Goal: Information Seeking & Learning: Find contact information

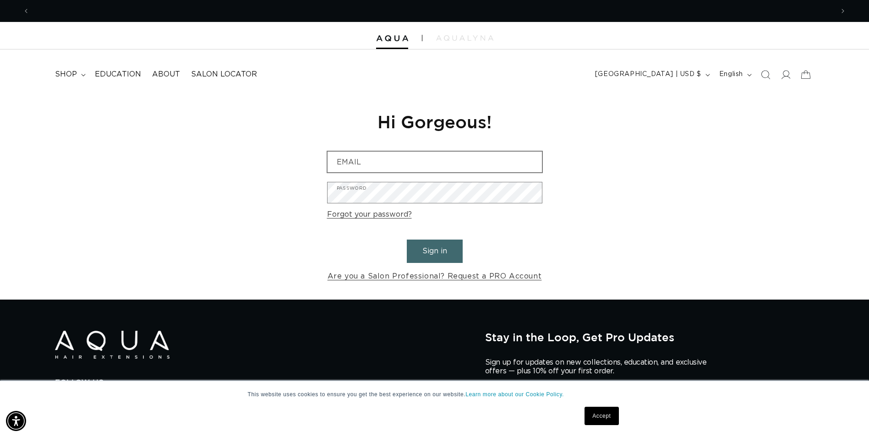
scroll to position [0, 804]
click at [443, 166] on input "Email" at bounding box center [434, 162] width 214 height 21
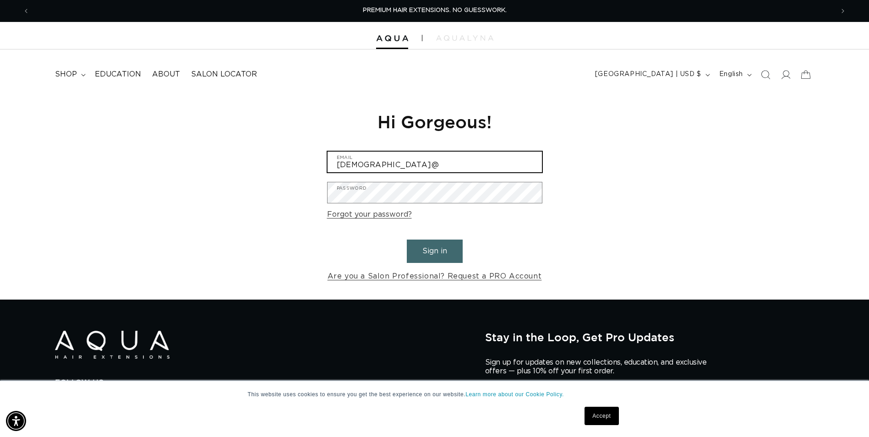
click at [407, 240] on button "Sign in" at bounding box center [435, 251] width 56 height 23
type input "kristen@f"
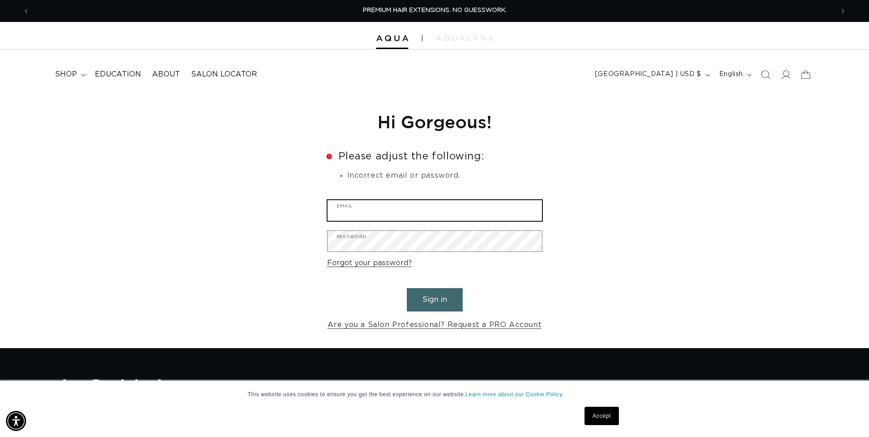
click at [497, 209] on input "Email" at bounding box center [434, 210] width 214 height 21
type input "kristen@freshsalonanddayspa.com"
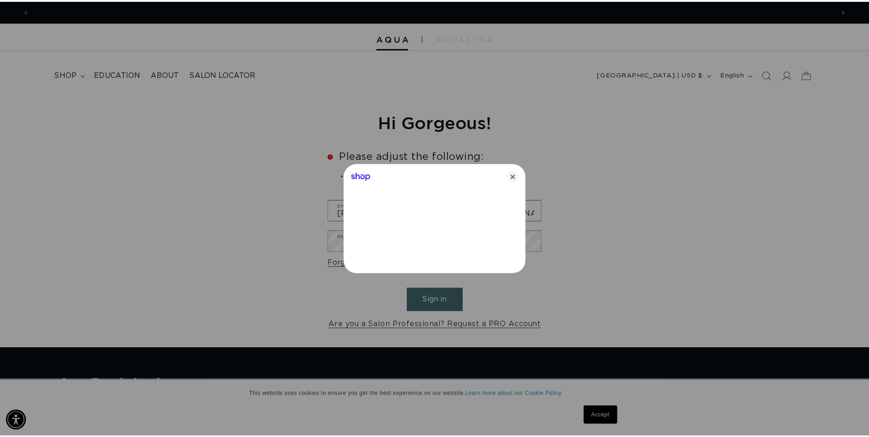
scroll to position [0, 811]
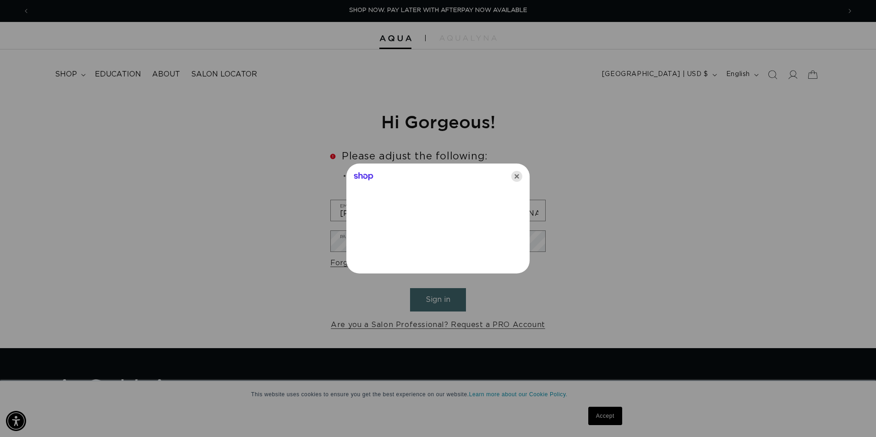
click at [520, 175] on icon "Close" at bounding box center [516, 176] width 11 height 11
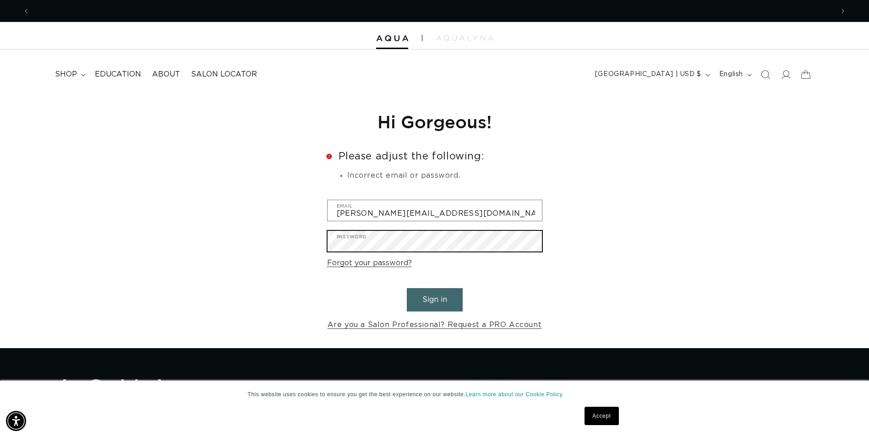
scroll to position [0, 0]
click at [407, 288] on button "Sign in" at bounding box center [435, 299] width 56 height 23
click at [299, 240] on div "Reset your password We will send you an email to reset your password Email Subm…" at bounding box center [434, 221] width 869 height 254
click at [407, 288] on button "Sign in" at bounding box center [435, 299] width 56 height 23
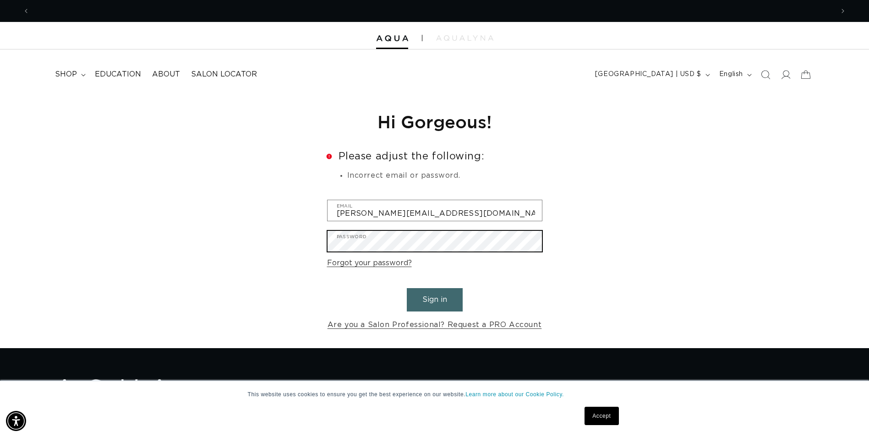
scroll to position [0, 1608]
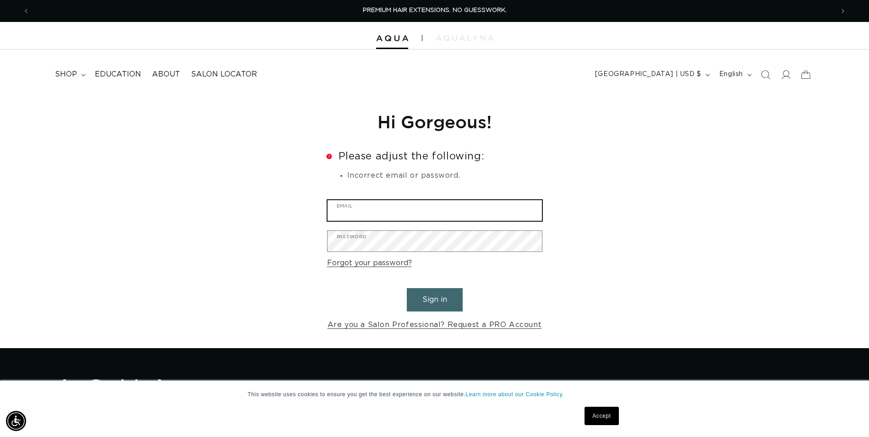
click at [445, 215] on input "Email" at bounding box center [434, 210] width 214 height 21
type input "kristen@freshsalonanddayspa.com"
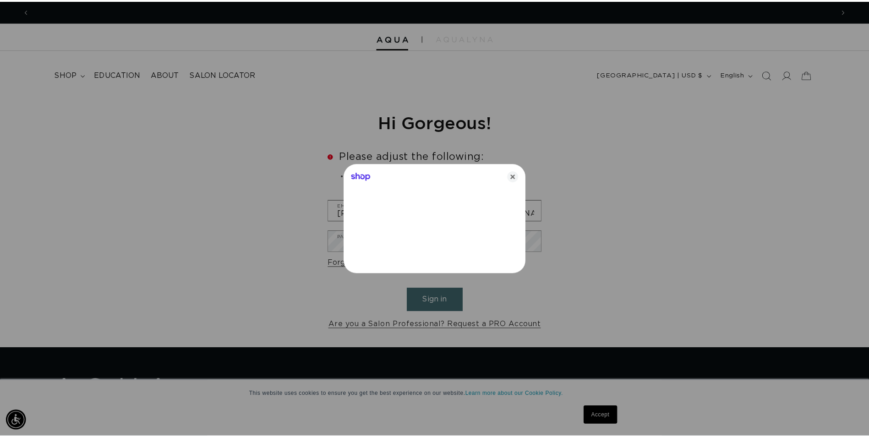
scroll to position [0, 811]
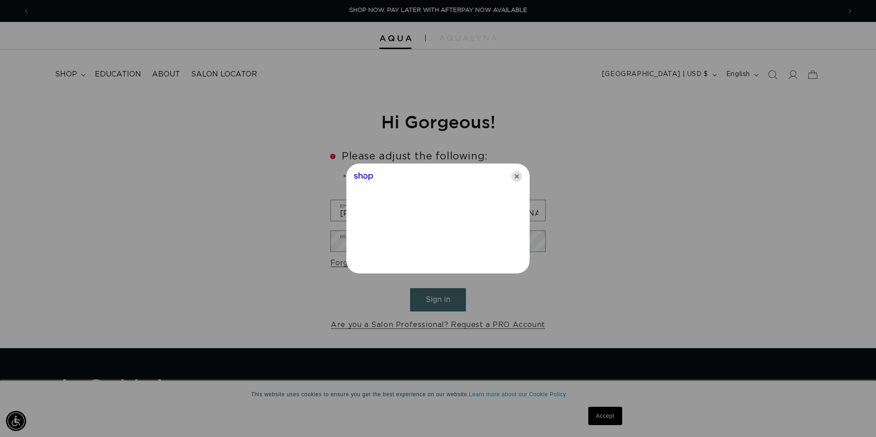
click at [516, 177] on icon "Close" at bounding box center [516, 176] width 11 height 11
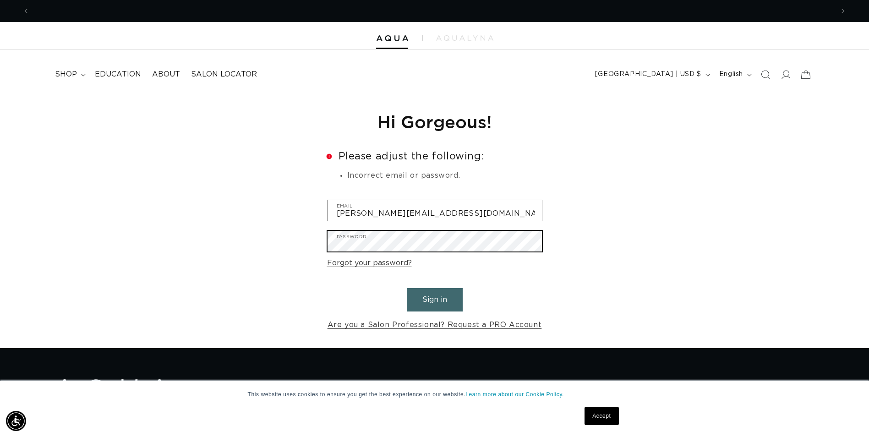
scroll to position [0, 0]
click at [407, 288] on button "Sign in" at bounding box center [435, 299] width 56 height 23
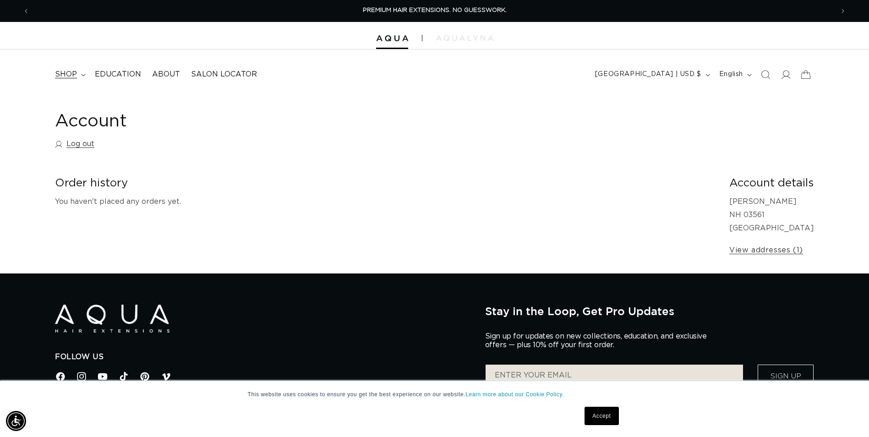
click at [71, 74] on span "shop" at bounding box center [66, 75] width 22 height 10
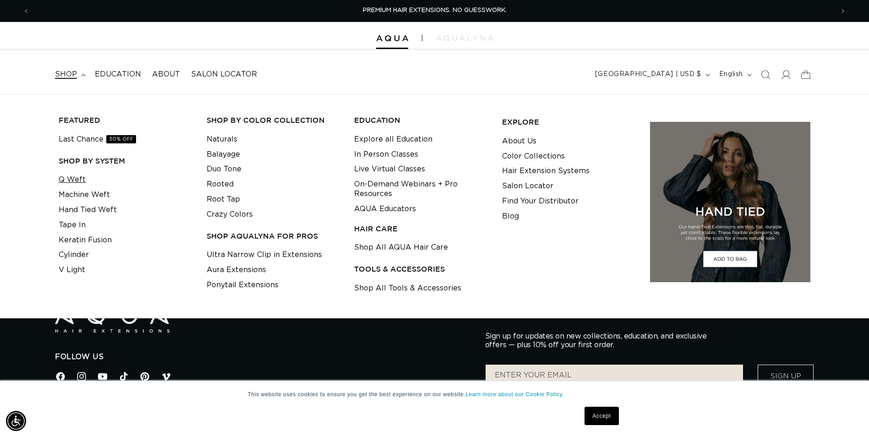
click at [79, 178] on link "Q Weft" at bounding box center [72, 179] width 27 height 15
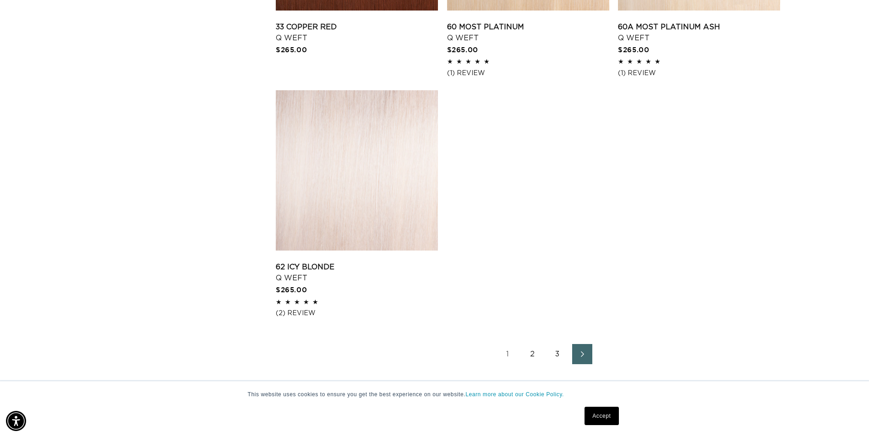
scroll to position [0, 804]
click at [530, 352] on link "2" at bounding box center [533, 354] width 20 height 20
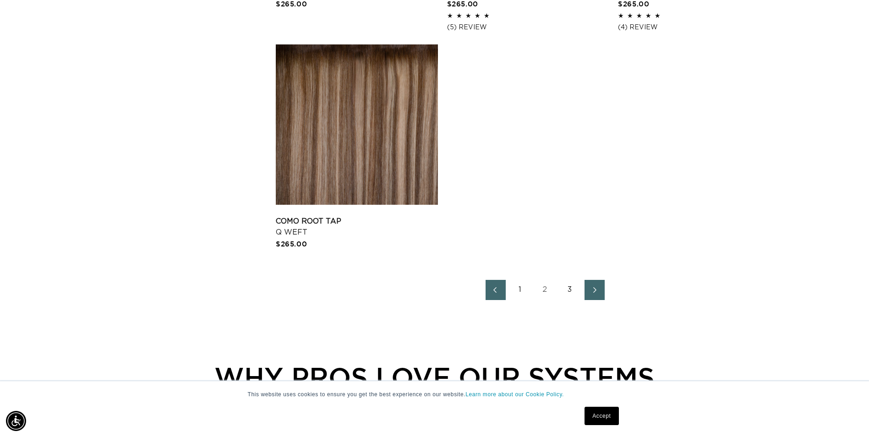
scroll to position [0, 1608]
click at [570, 292] on link "3" at bounding box center [570, 290] width 20 height 20
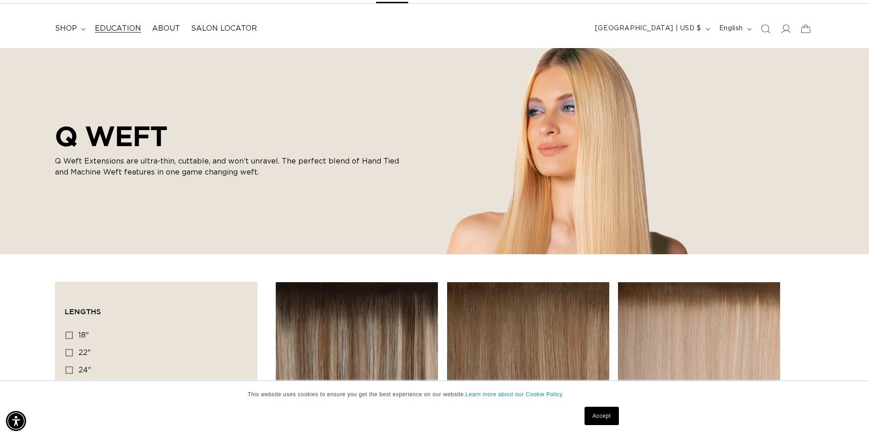
scroll to position [0, 1608]
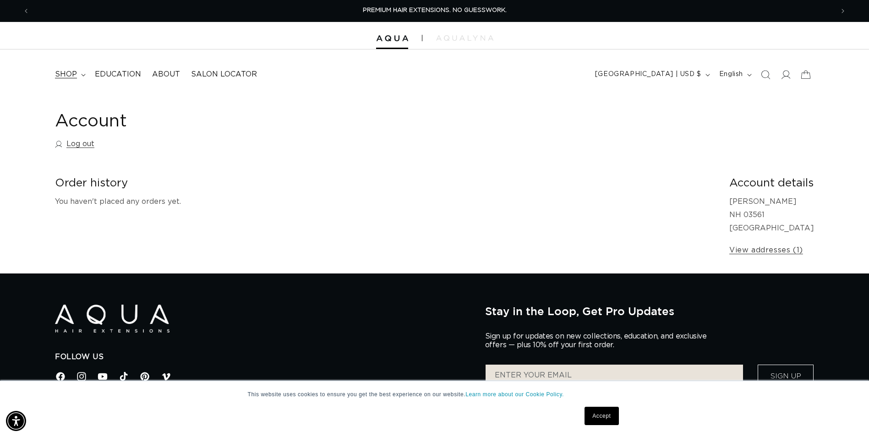
click at [74, 74] on span "shop" at bounding box center [66, 75] width 22 height 10
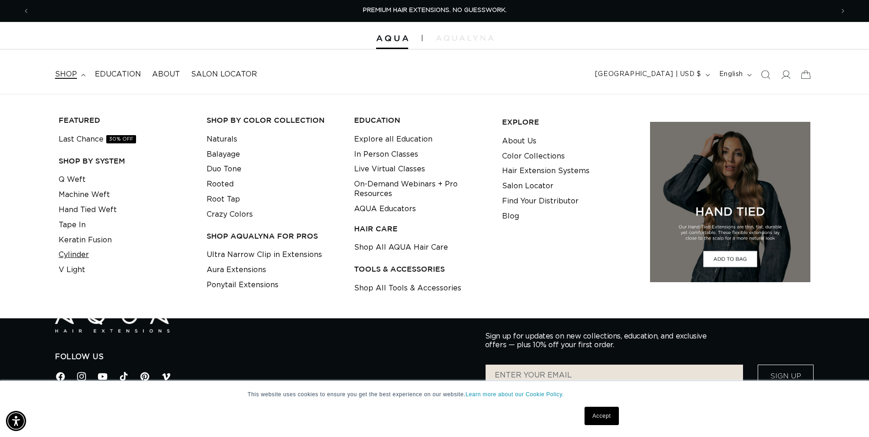
click at [67, 262] on link "Cylinder" at bounding box center [74, 254] width 30 height 15
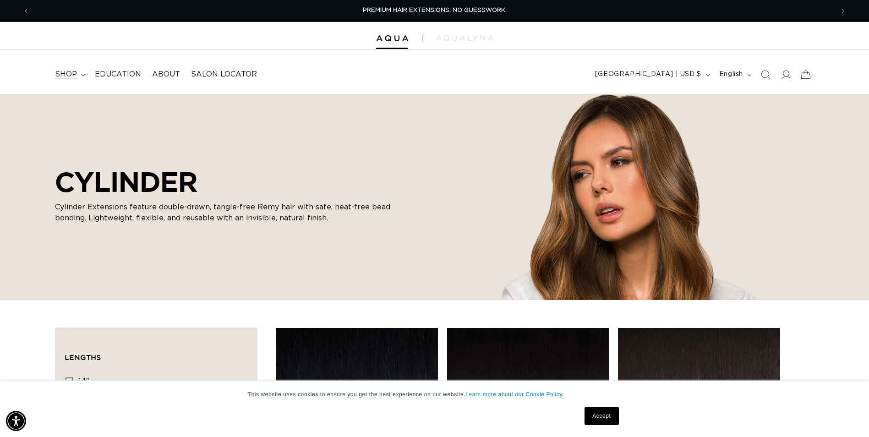
click at [67, 72] on span "shop" at bounding box center [66, 75] width 22 height 10
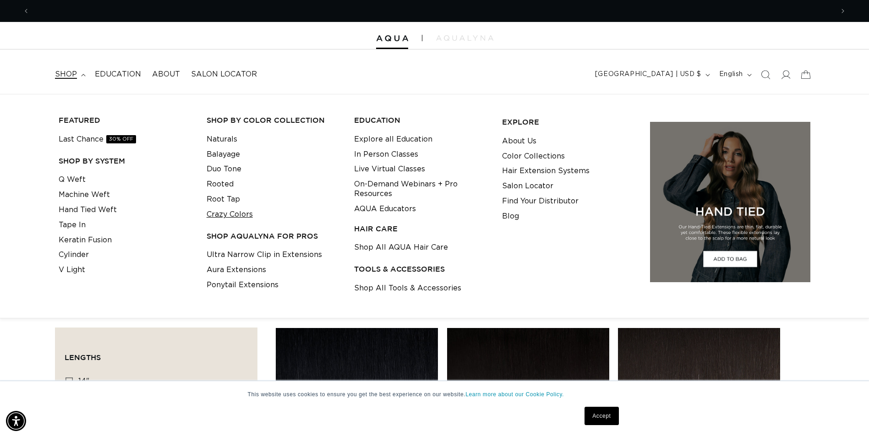
scroll to position [0, 804]
click at [251, 215] on link "Crazy Colors" at bounding box center [230, 214] width 46 height 15
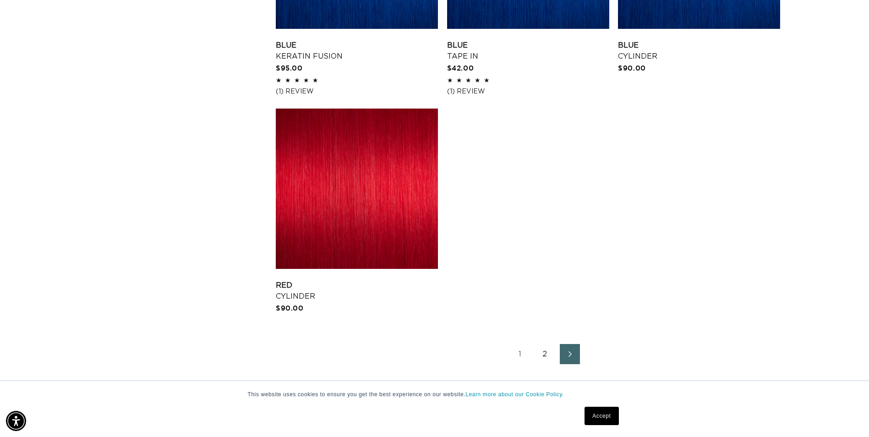
click at [548, 355] on link "2" at bounding box center [545, 354] width 20 height 20
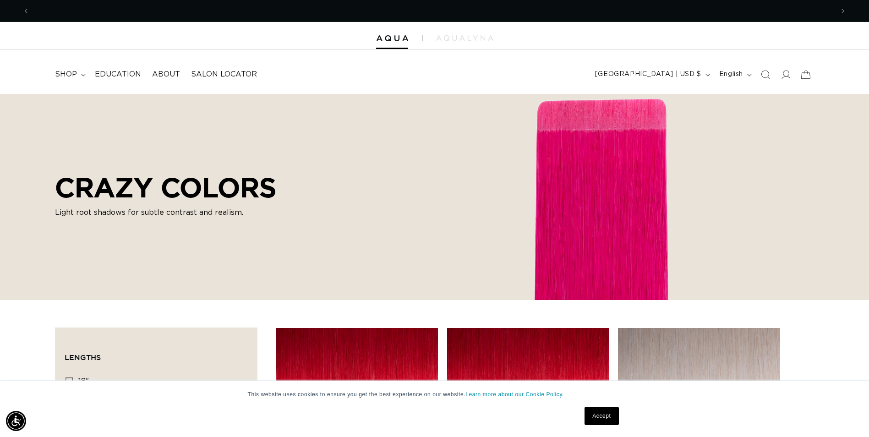
scroll to position [0, 804]
click at [61, 74] on span "shop" at bounding box center [66, 75] width 22 height 10
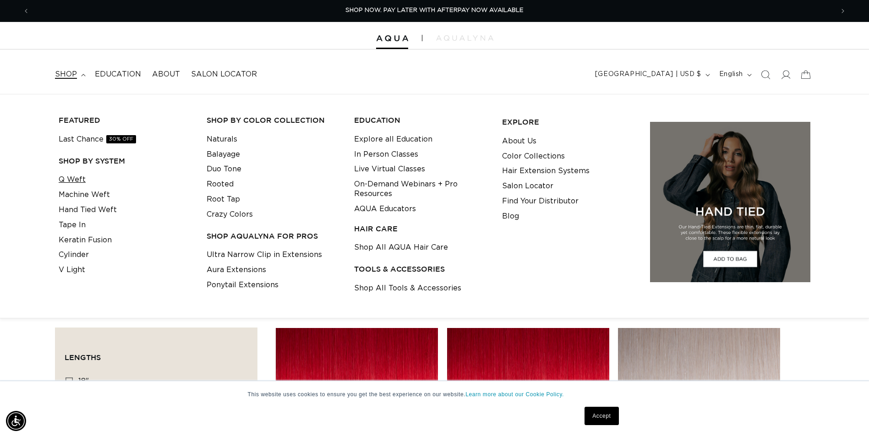
click at [79, 182] on link "Q Weft" at bounding box center [72, 179] width 27 height 15
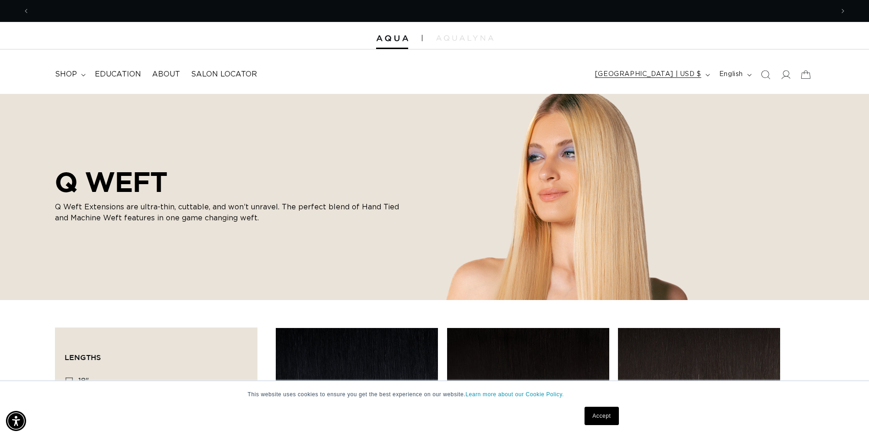
scroll to position [0, 1608]
click at [784, 77] on icon at bounding box center [786, 74] width 10 height 9
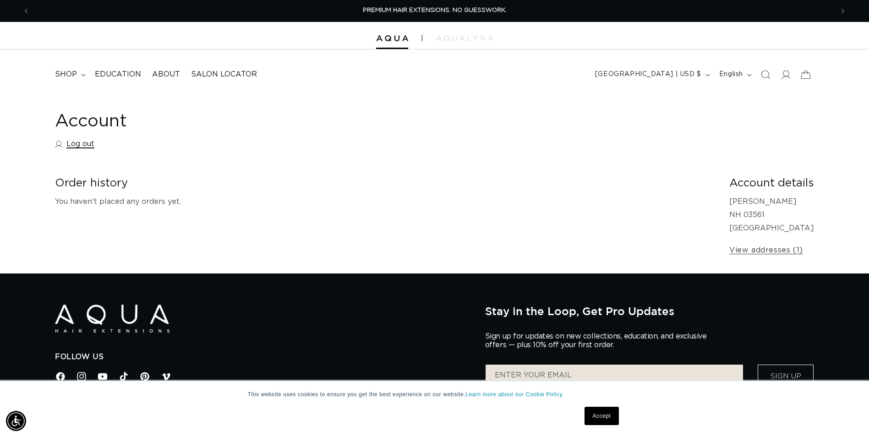
click at [86, 144] on link "Log out" at bounding box center [74, 143] width 39 height 13
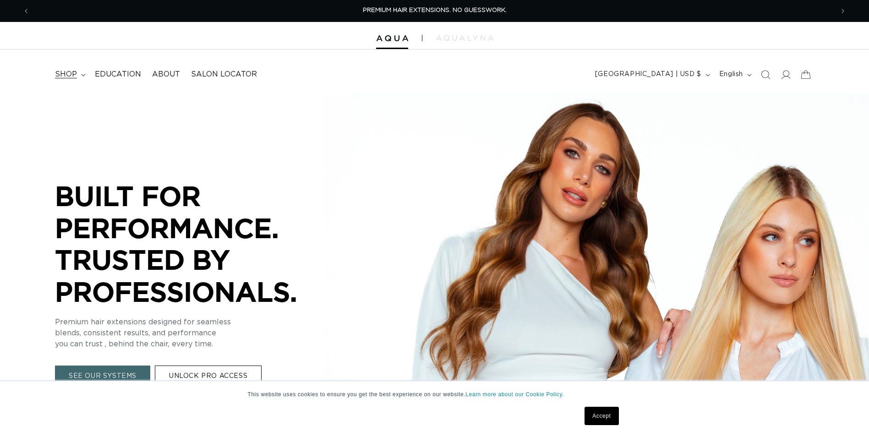
click at [66, 73] on span "shop" at bounding box center [66, 75] width 22 height 10
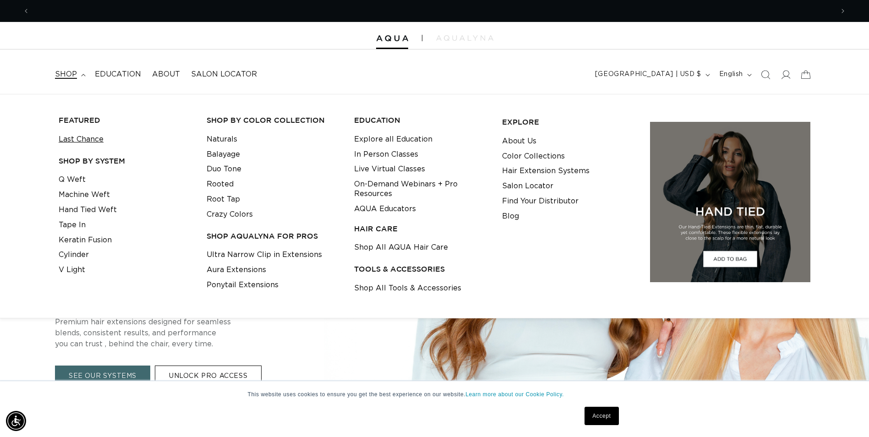
scroll to position [0, 804]
click at [77, 183] on link "Q Weft" at bounding box center [72, 179] width 27 height 15
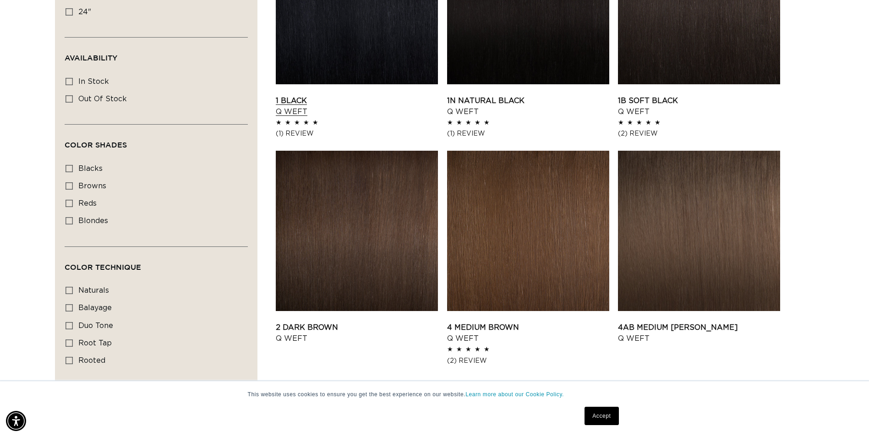
scroll to position [412, 0]
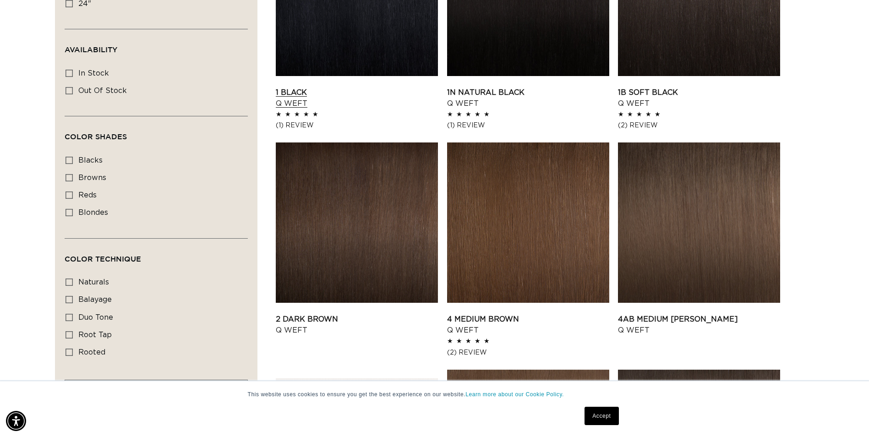
click at [330, 87] on link "1 Black Q Weft" at bounding box center [357, 98] width 162 height 22
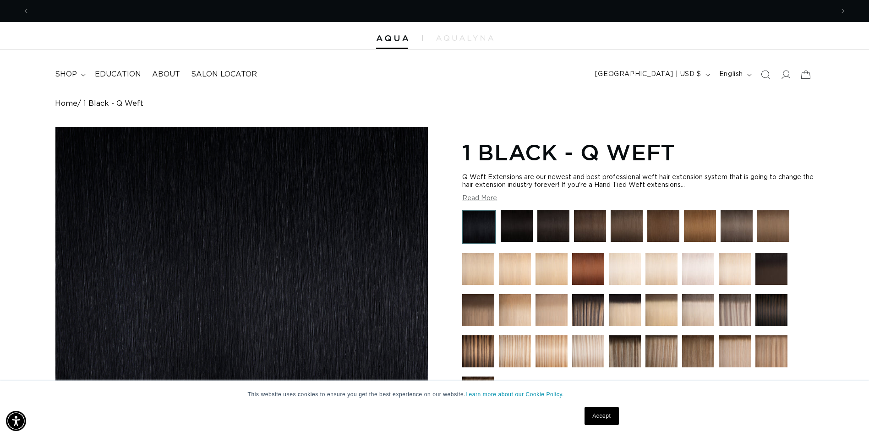
scroll to position [0, 804]
click at [61, 73] on span "shop" at bounding box center [66, 75] width 22 height 10
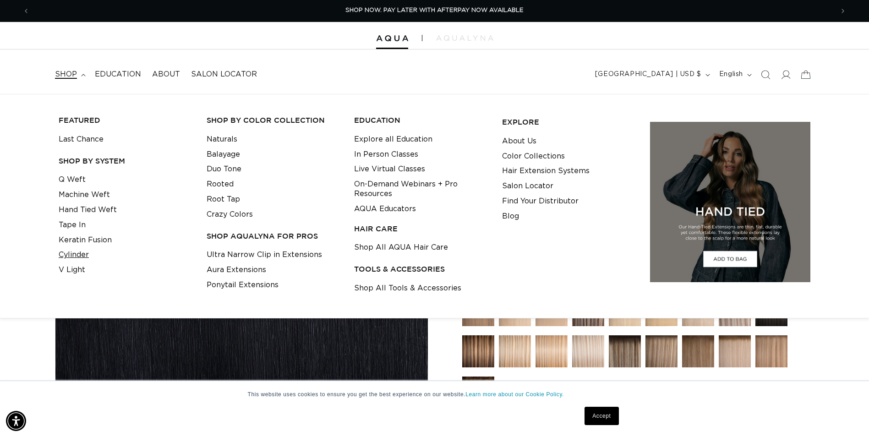
click at [78, 252] on link "Cylinder" at bounding box center [74, 254] width 30 height 15
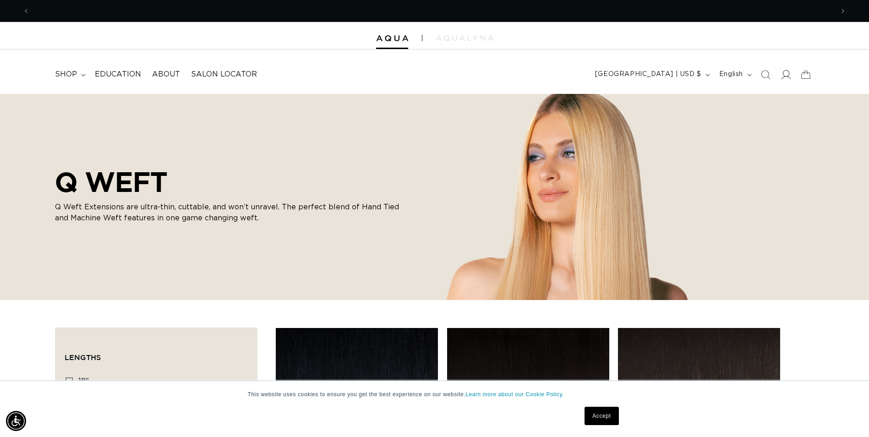
scroll to position [0, 804]
click at [788, 73] on icon at bounding box center [785, 75] width 10 height 10
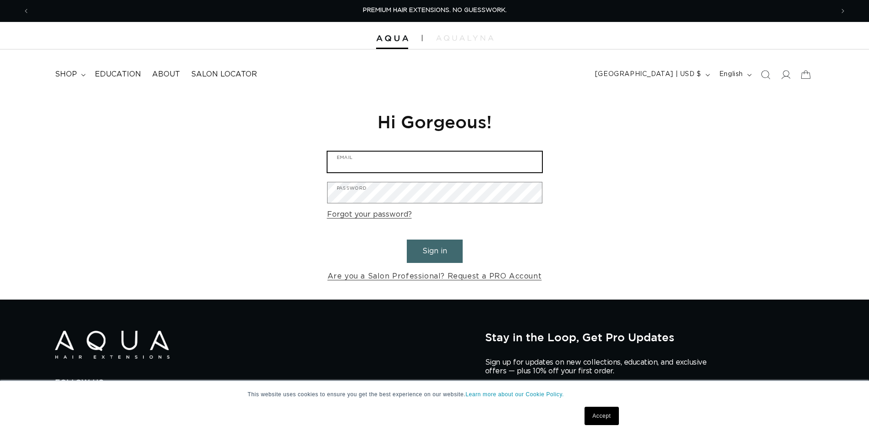
click at [514, 164] on input "Email" at bounding box center [434, 162] width 214 height 21
type input "kristen@freshsalonanddayspa.com"
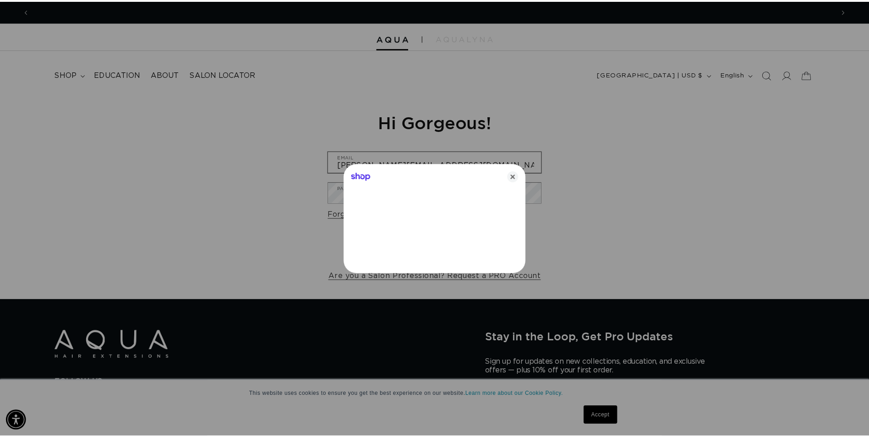
scroll to position [0, 811]
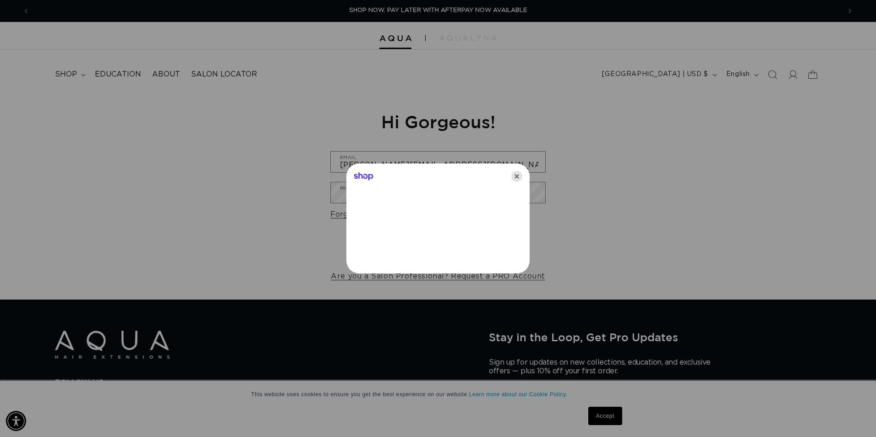
click at [518, 177] on icon "Close" at bounding box center [516, 176] width 11 height 11
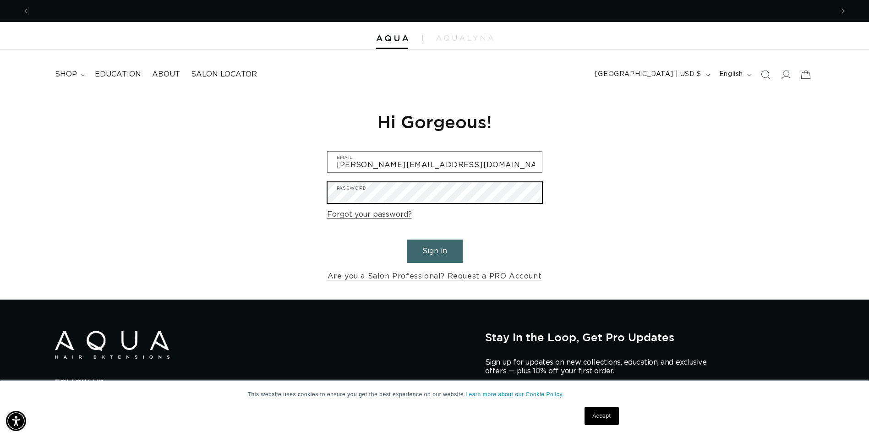
scroll to position [0, 0]
click at [407, 240] on button "Sign in" at bounding box center [435, 251] width 56 height 23
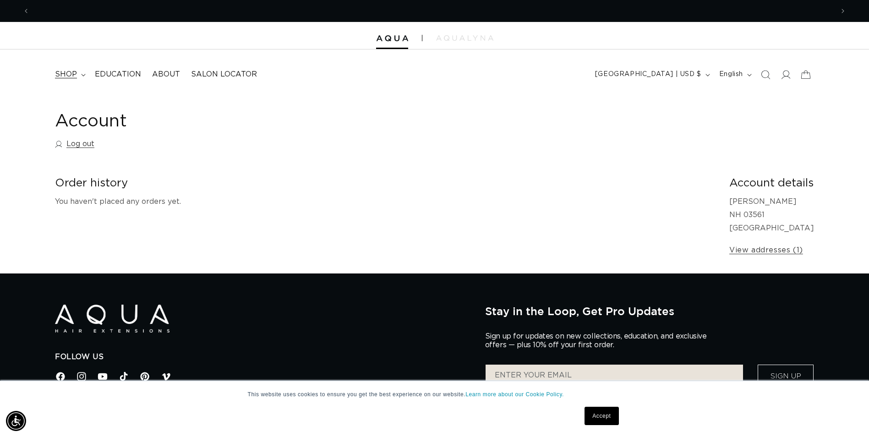
scroll to position [0, 804]
click at [62, 76] on span "shop" at bounding box center [66, 75] width 22 height 10
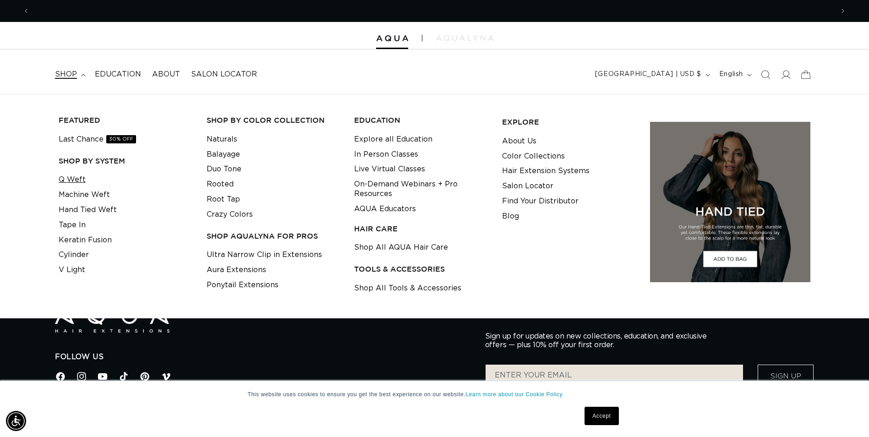
scroll to position [0, 1608]
click at [77, 180] on link "Q Weft" at bounding box center [72, 179] width 27 height 15
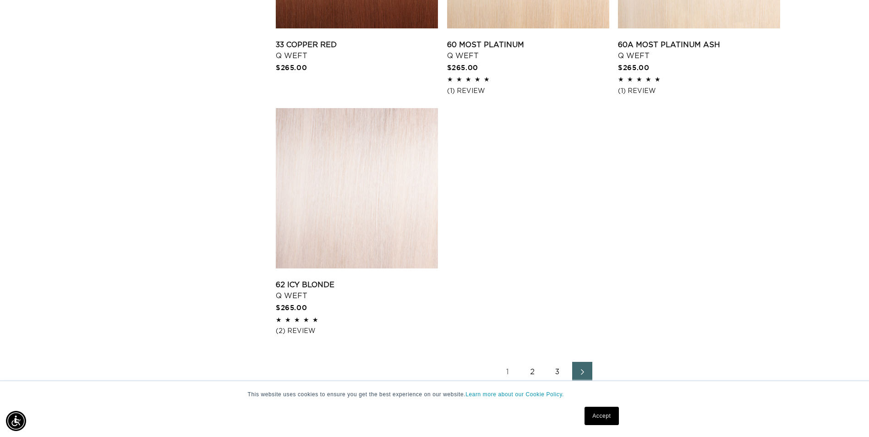
scroll to position [1420, 0]
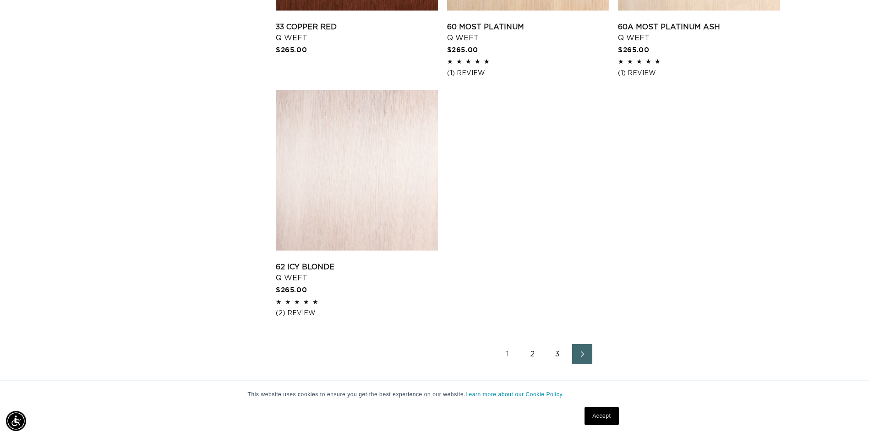
click at [530, 352] on link "2" at bounding box center [533, 354] width 20 height 20
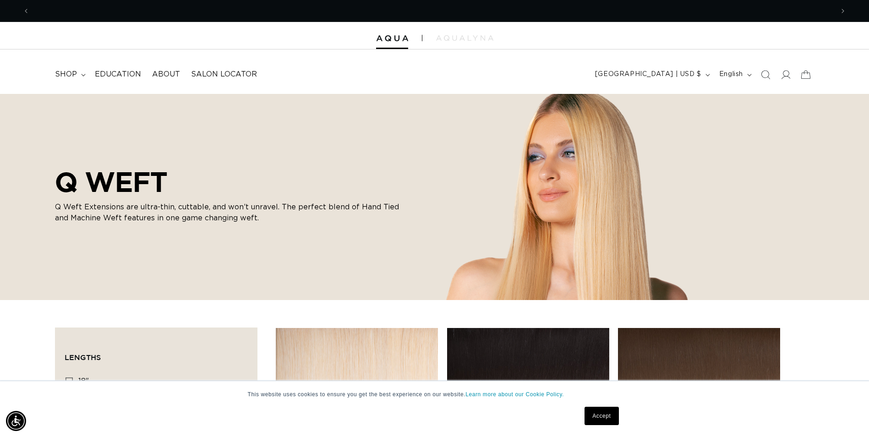
scroll to position [0, 1608]
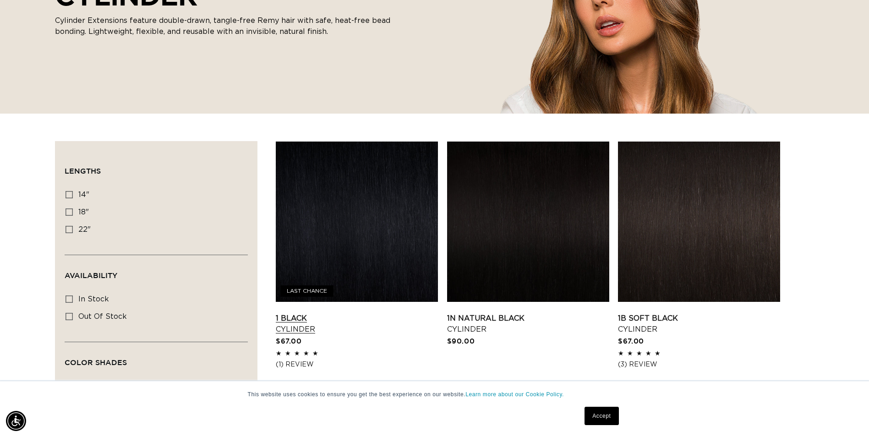
scroll to position [229, 0]
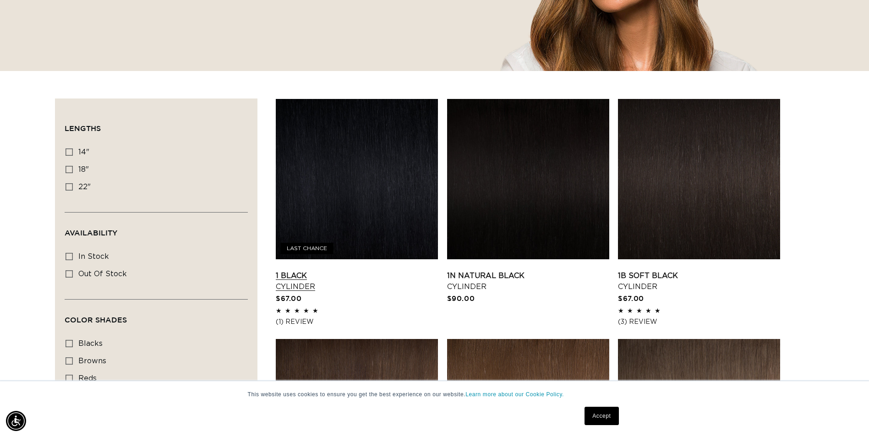
click at [386, 270] on link "1 Black Cylinder" at bounding box center [357, 281] width 162 height 22
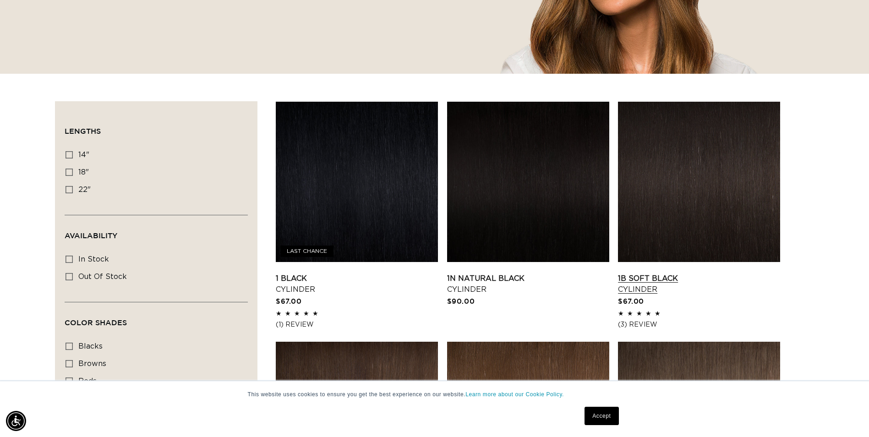
scroll to position [0, 0]
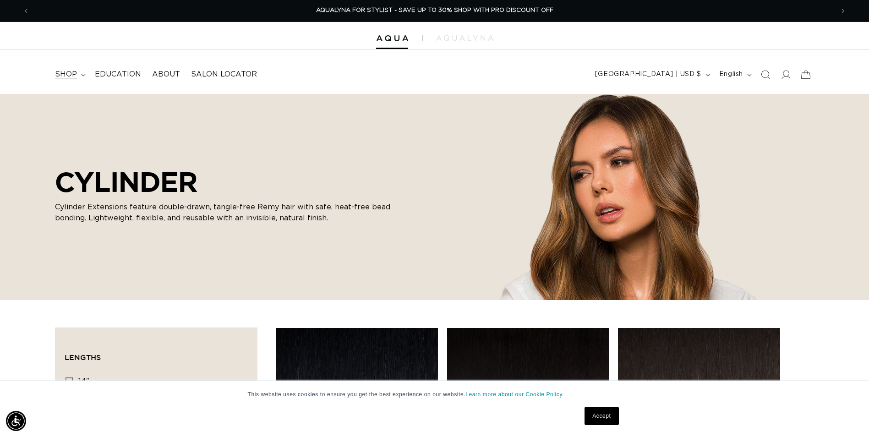
click at [61, 78] on span "shop" at bounding box center [66, 75] width 22 height 10
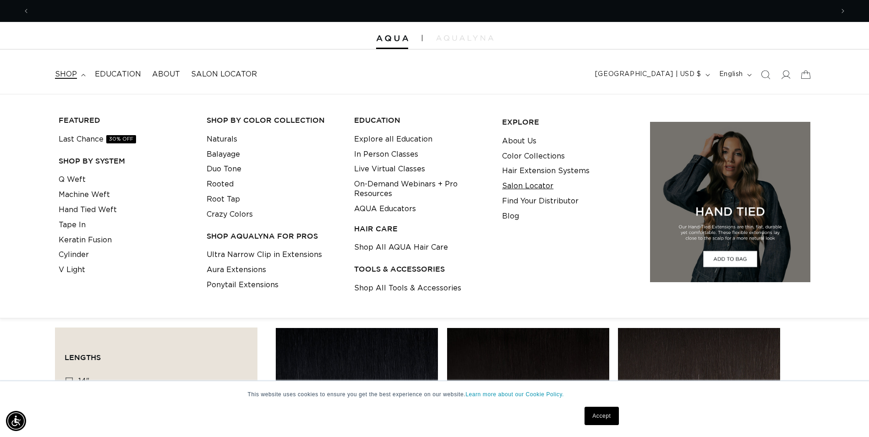
scroll to position [0, 1608]
click at [524, 187] on link "Salon Locator" at bounding box center [527, 186] width 51 height 15
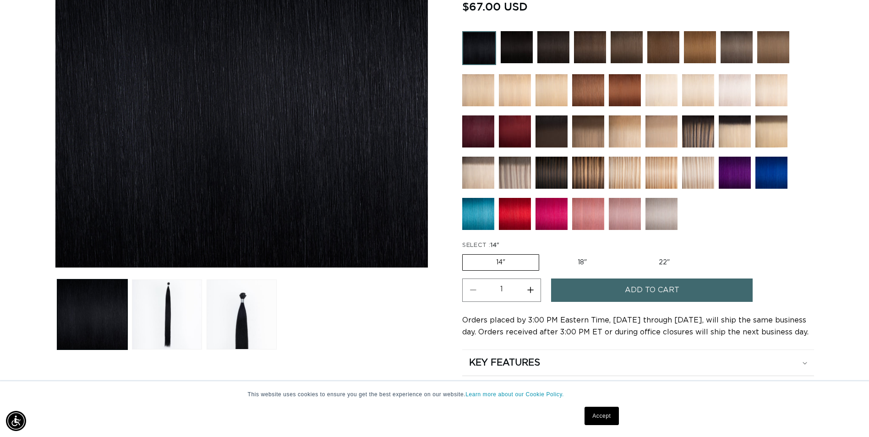
scroll to position [0, 804]
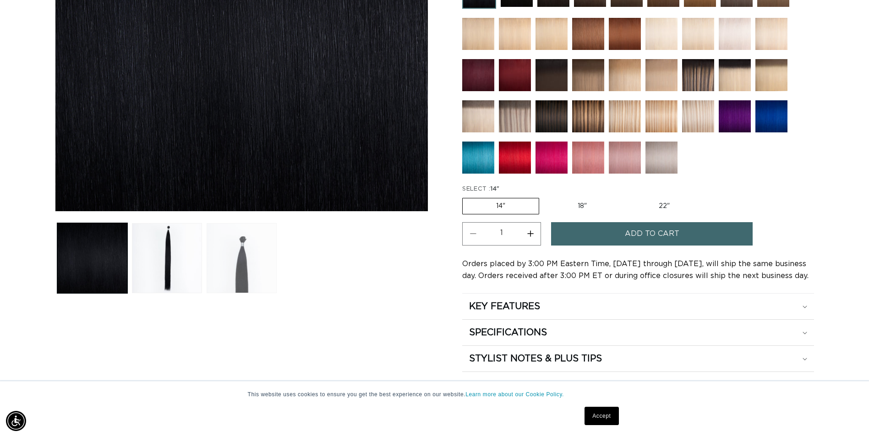
click at [266, 266] on button "Load image 3 in gallery view" at bounding box center [242, 258] width 70 height 70
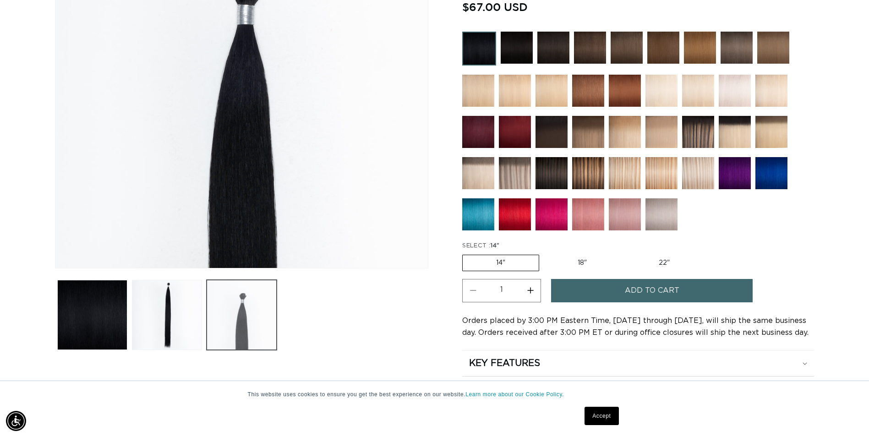
scroll to position [0, 1608]
click at [169, 302] on button "Load image 2 in gallery view" at bounding box center [167, 315] width 70 height 70
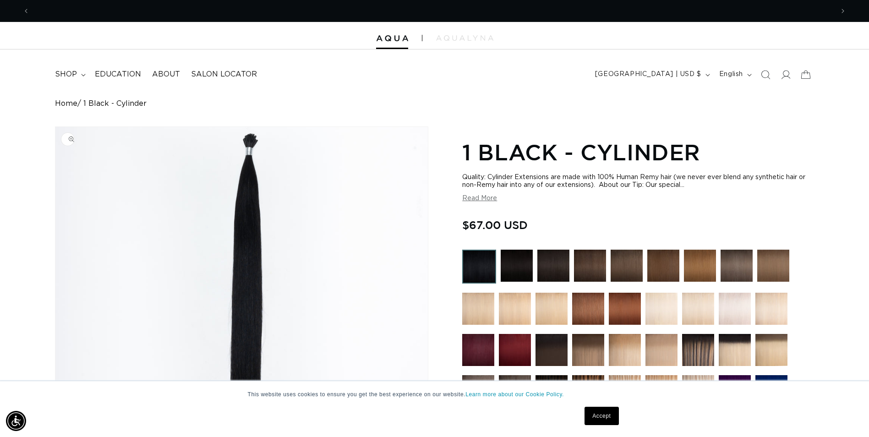
scroll to position [0, 0]
click at [71, 70] on span "shop" at bounding box center [66, 75] width 22 height 10
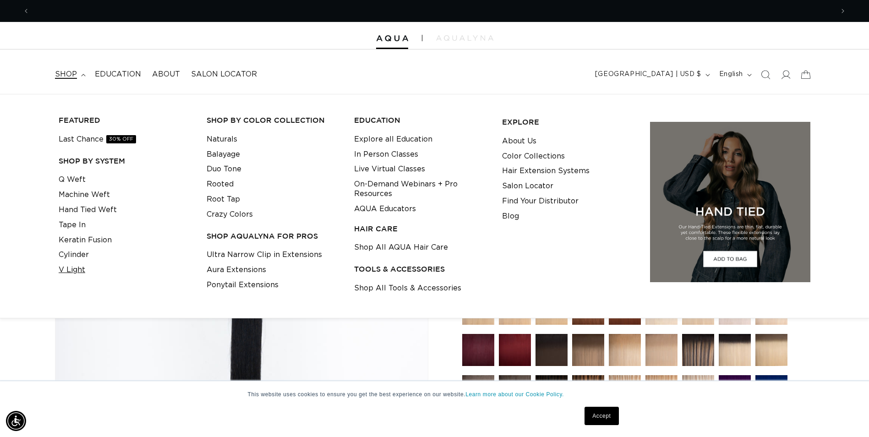
scroll to position [0, 804]
click at [70, 272] on link "V Light" at bounding box center [72, 269] width 27 height 15
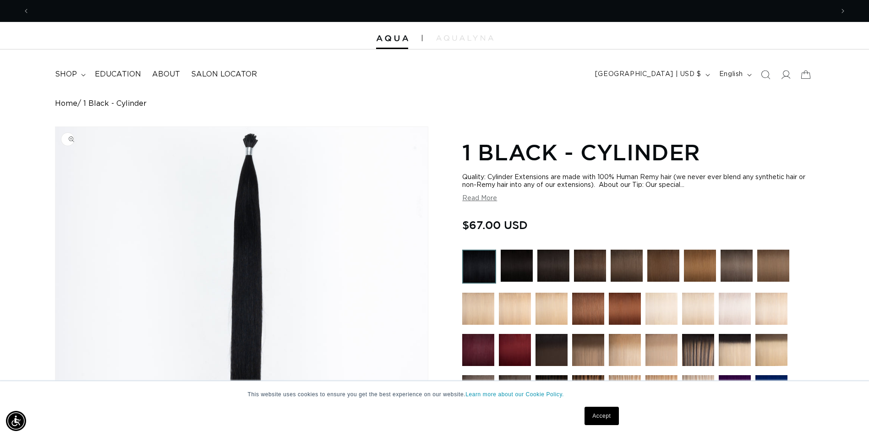
scroll to position [0, 0]
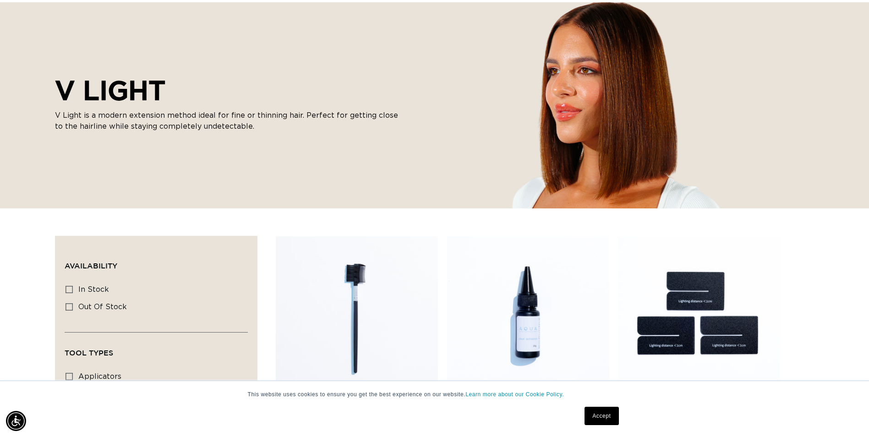
scroll to position [0, 804]
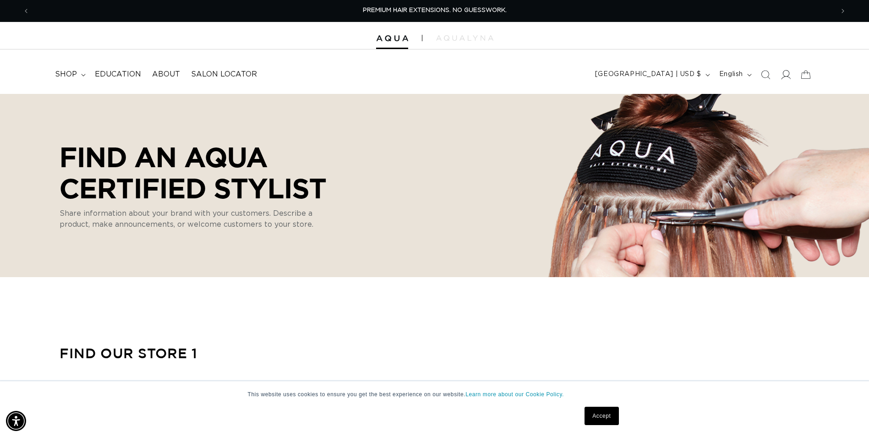
select select "m"
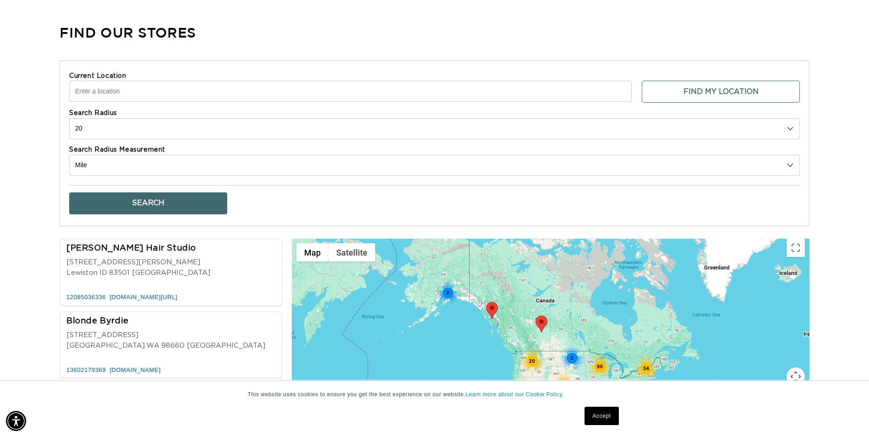
click at [791, 127] on select "10 20 30 40 No Limit" at bounding box center [434, 128] width 730 height 21
select select "0"
click at [69, 118] on select "10 20 30 40 No Limit" at bounding box center [434, 128] width 730 height 21
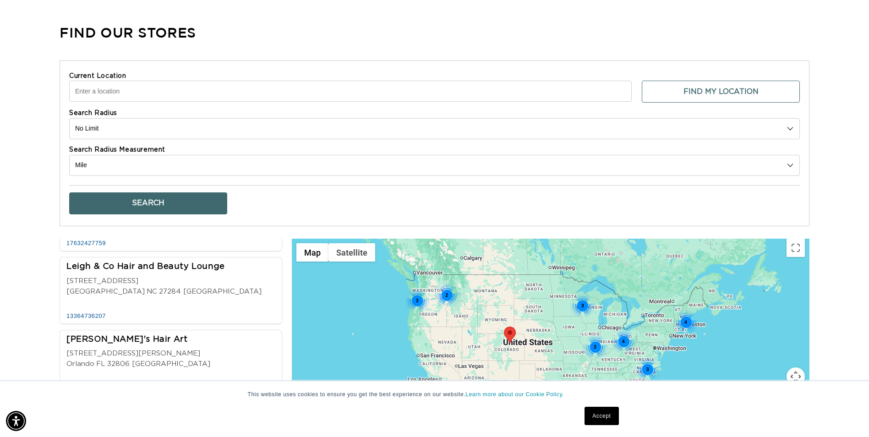
scroll to position [1643, 0]
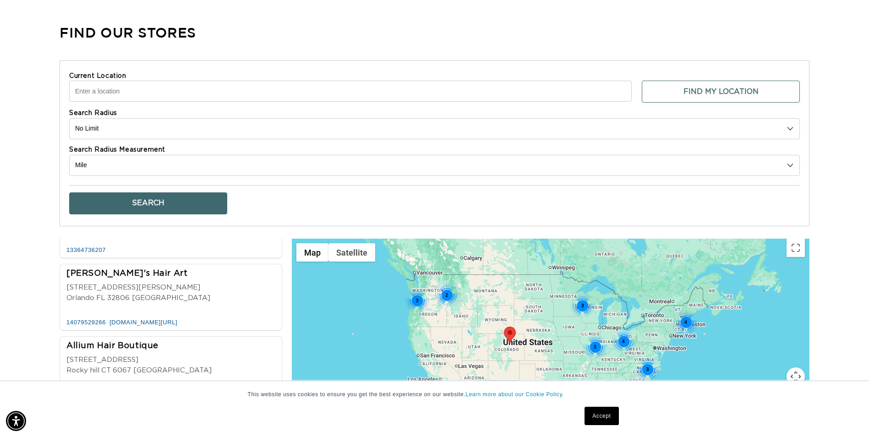
click at [686, 317] on div "4" at bounding box center [686, 323] width 24 height 24
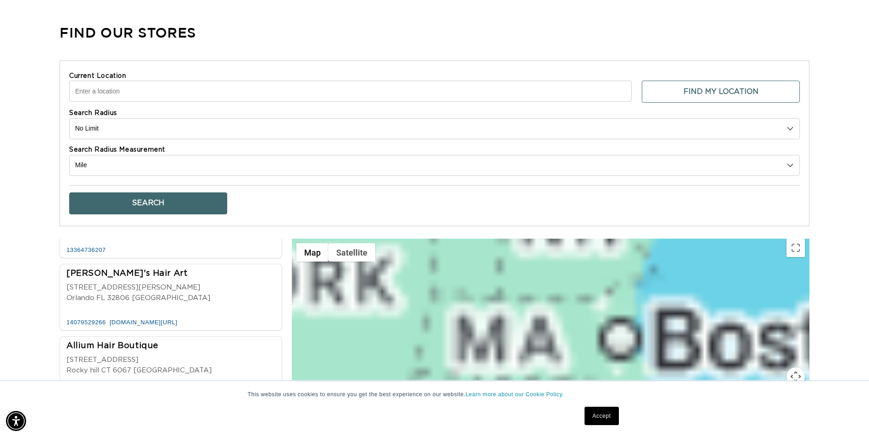
scroll to position [0, 0]
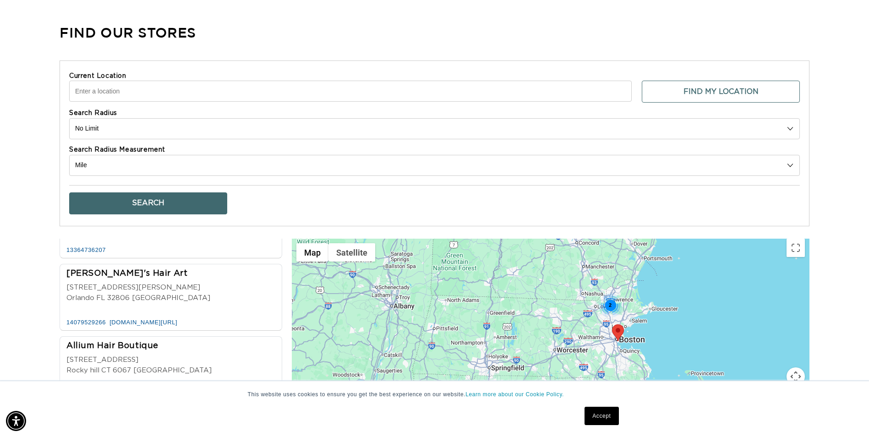
click at [612, 302] on div "2" at bounding box center [610, 306] width 24 height 24
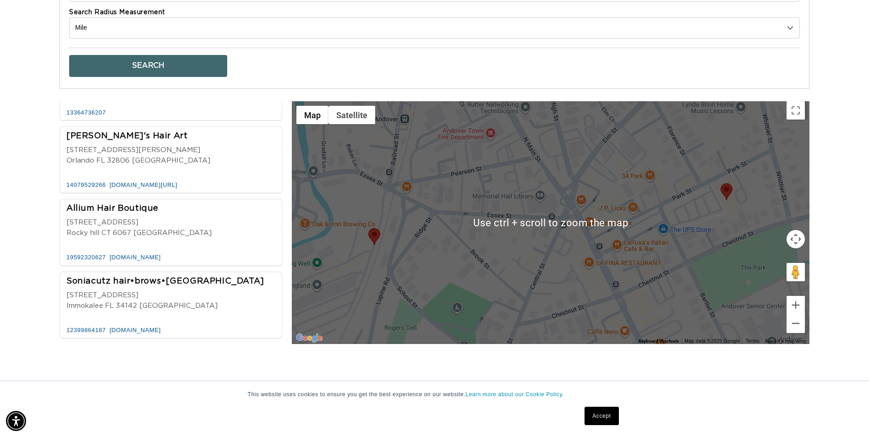
click at [374, 232] on img at bounding box center [374, 236] width 12 height 17
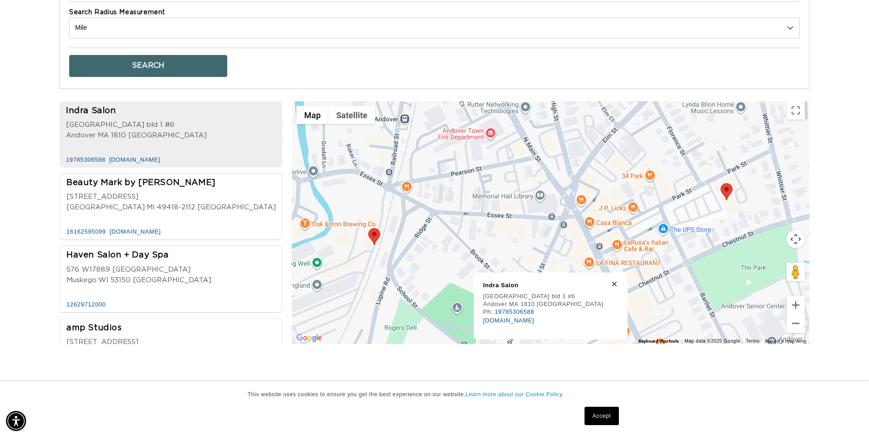
click at [725, 191] on img at bounding box center [726, 191] width 12 height 17
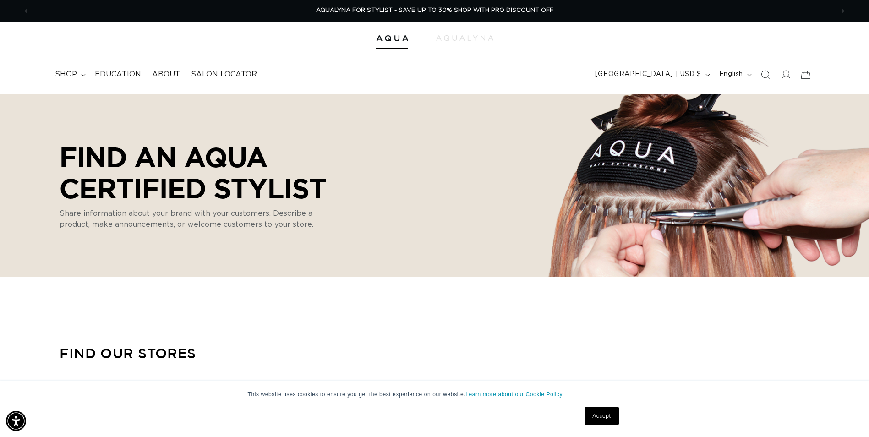
click at [137, 71] on span "Education" at bounding box center [118, 75] width 46 height 10
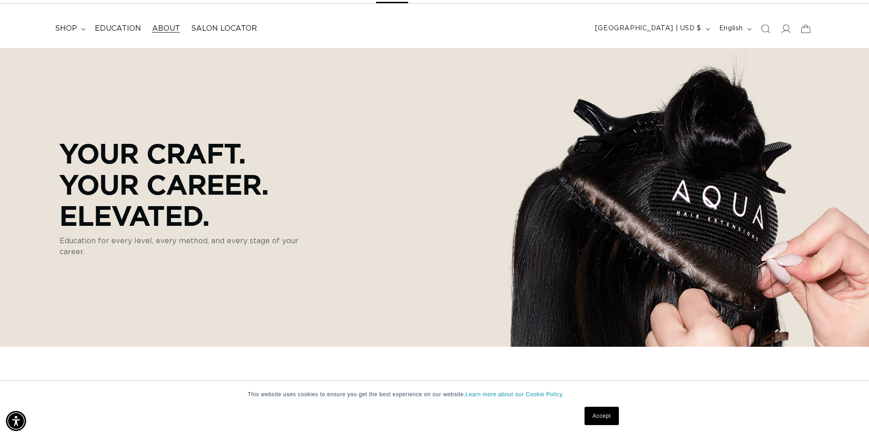
scroll to position [0, 804]
click at [133, 29] on span "Education" at bounding box center [118, 29] width 46 height 10
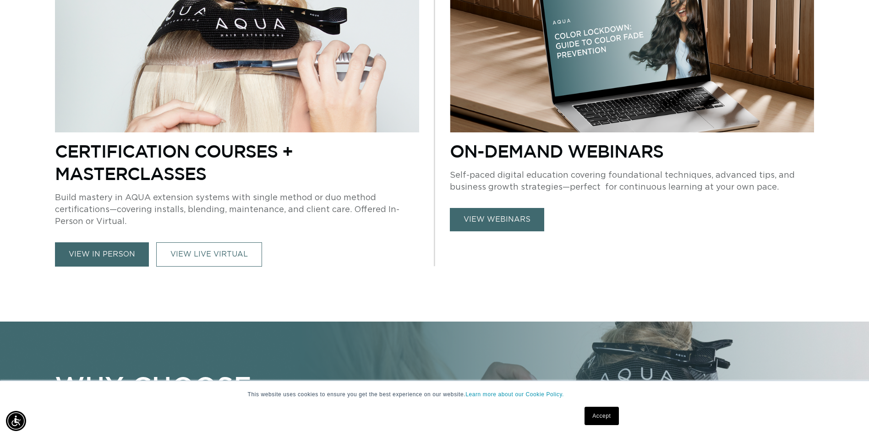
click at [129, 254] on link "view in person" at bounding box center [102, 254] width 94 height 24
